Goal: Transaction & Acquisition: Register for event/course

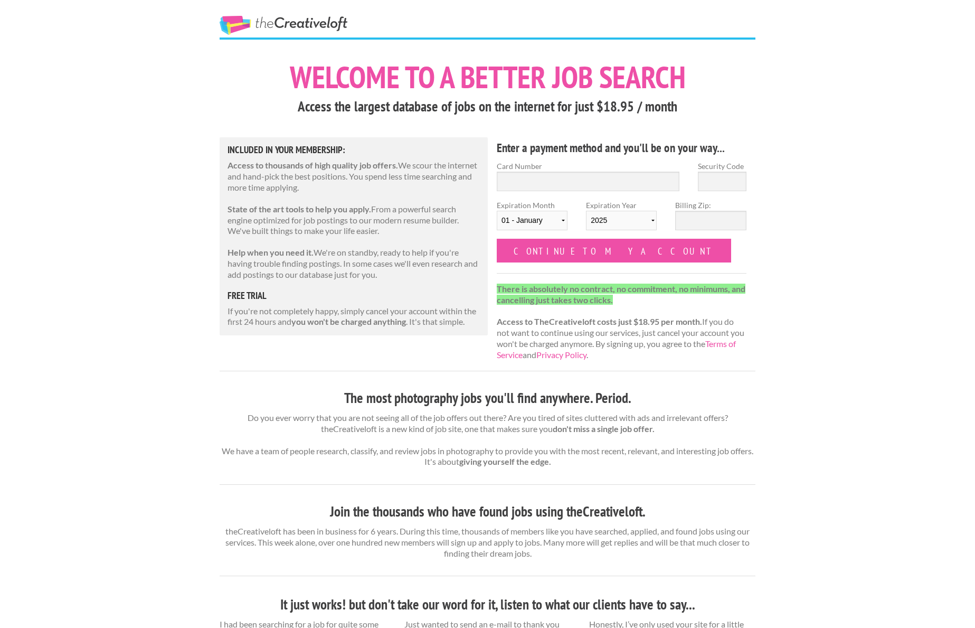
scroll to position [8, 0]
click at [307, 24] on link "The Creative Loft" at bounding box center [284, 24] width 128 height 19
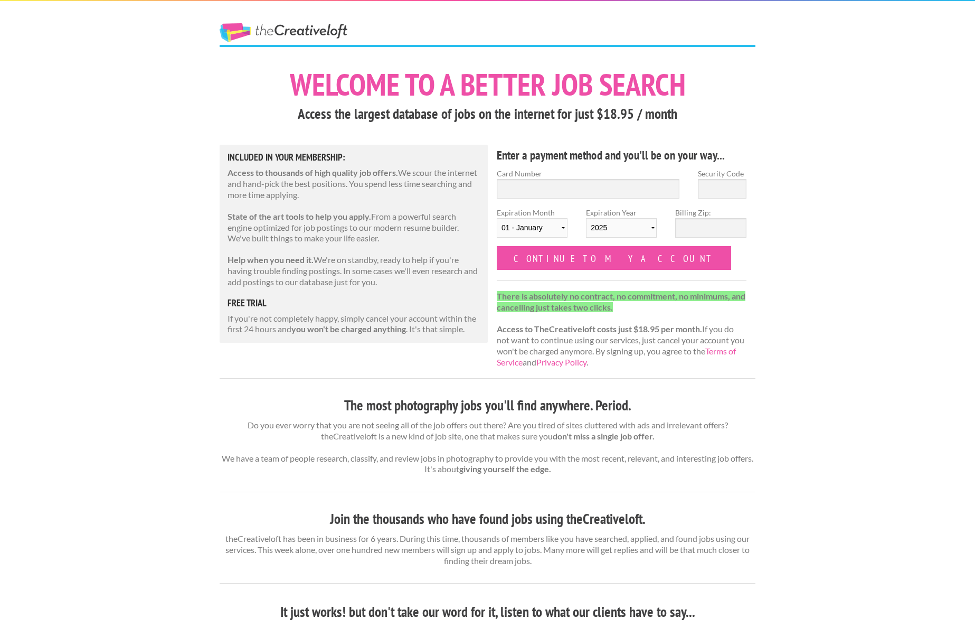
click at [229, 31] on link "The Creative Loft" at bounding box center [284, 32] width 128 height 19
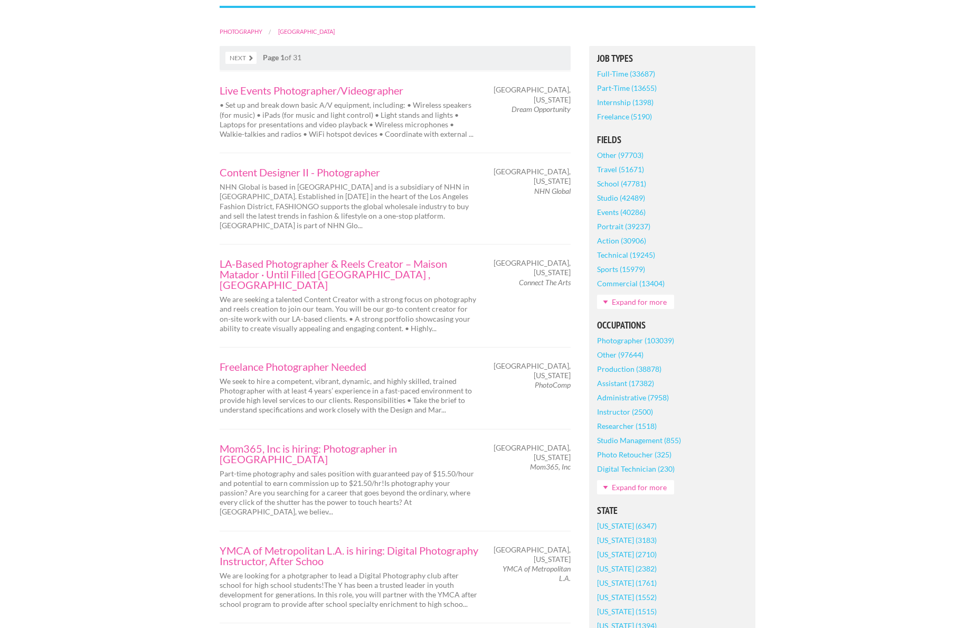
scroll to position [230, 0]
click at [427, 391] on p "We seek to hire a competent, vibrant, dynamic, and highly skilled, trained Phot…" at bounding box center [349, 393] width 259 height 39
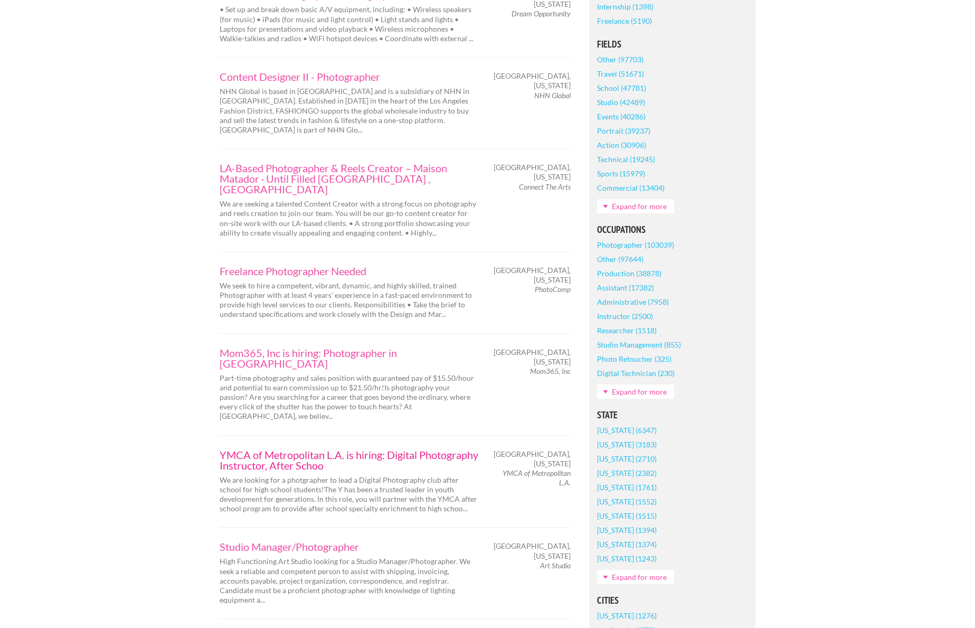
scroll to position [321, 0]
click at [312, 268] on link "Freelance Photographer Needed" at bounding box center [349, 273] width 259 height 11
